Goal: Find specific page/section: Find specific page/section

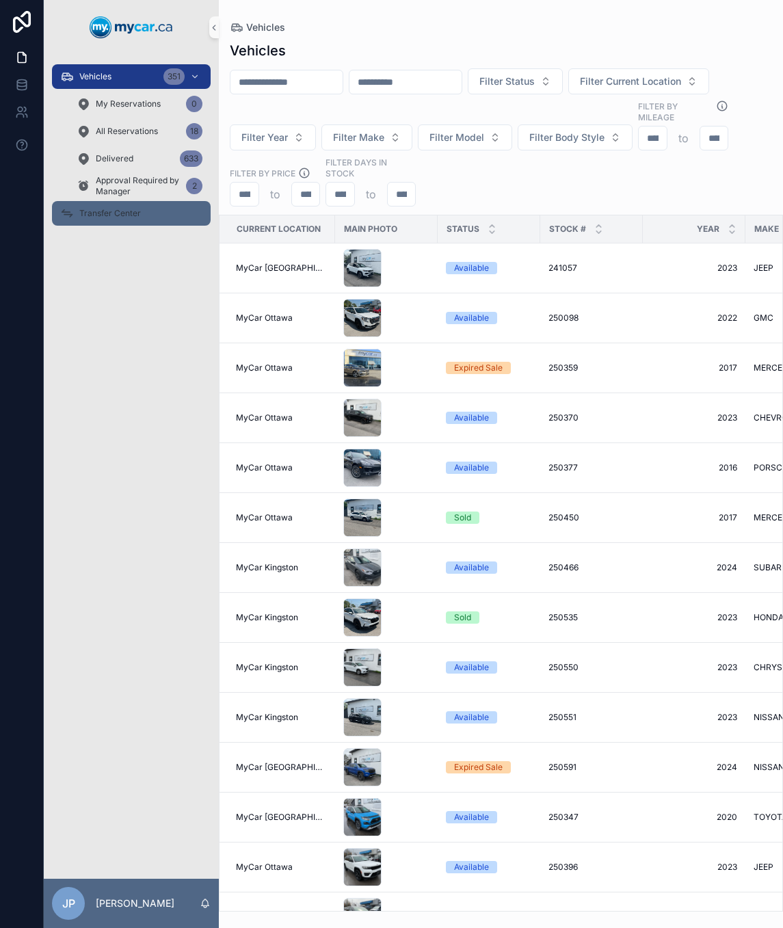
click at [140, 217] on span "Transfer Center" at bounding box center [110, 213] width 62 height 11
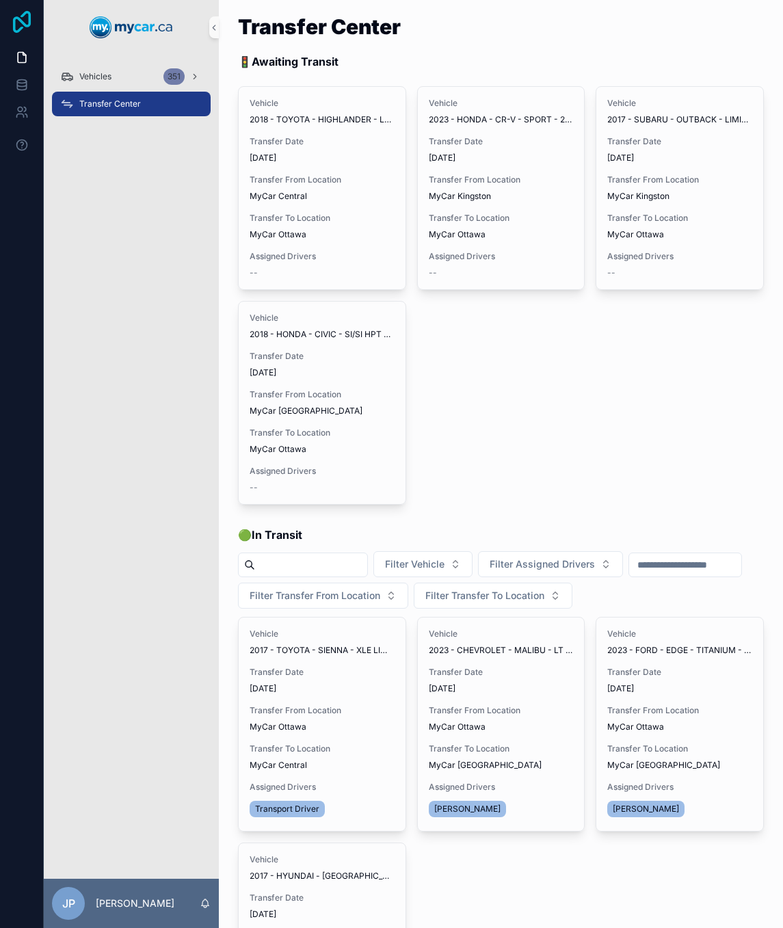
click at [25, 31] on icon at bounding box center [21, 22] width 27 height 22
click at [96, 72] on span "Vehicles" at bounding box center [95, 76] width 32 height 11
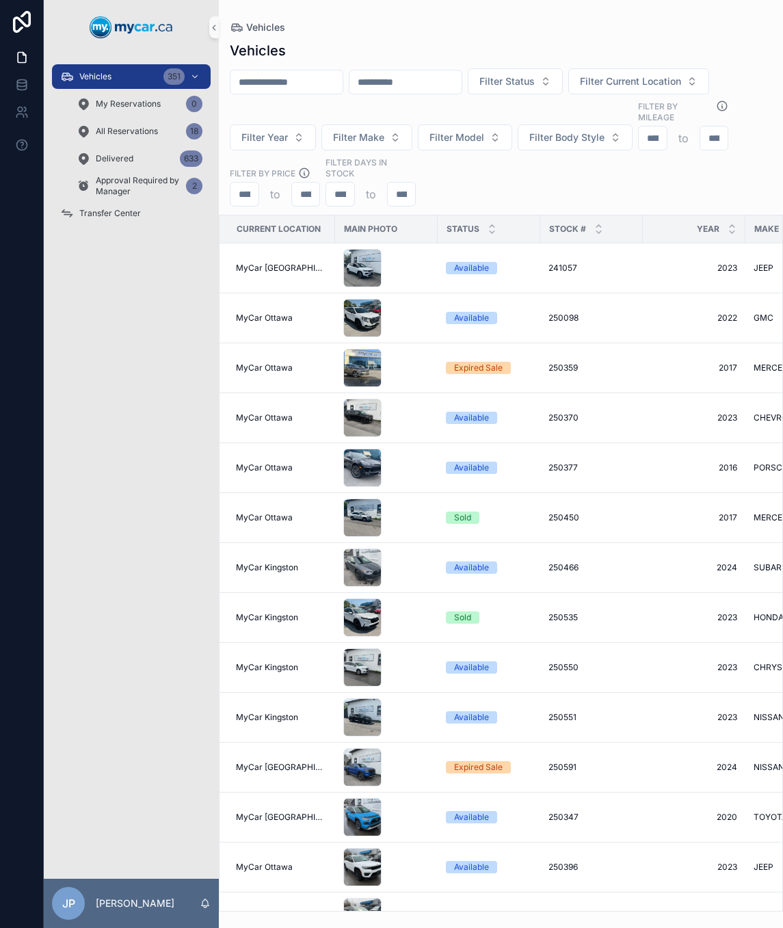
click at [289, 86] on input "scrollable content" at bounding box center [287, 82] width 112 height 19
drag, startPoint x: 345, startPoint y: 16, endPoint x: 324, endPoint y: 27, distance: 23.6
click at [345, 16] on div "Vehicles Vehicles Filter Status Filter Current Location Filter Year Filter Make…" at bounding box center [501, 456] width 564 height 912
click at [121, 114] on link "My Reservations 0" at bounding box center [139, 104] width 142 height 25
